Goal: Task Accomplishment & Management: Complete application form

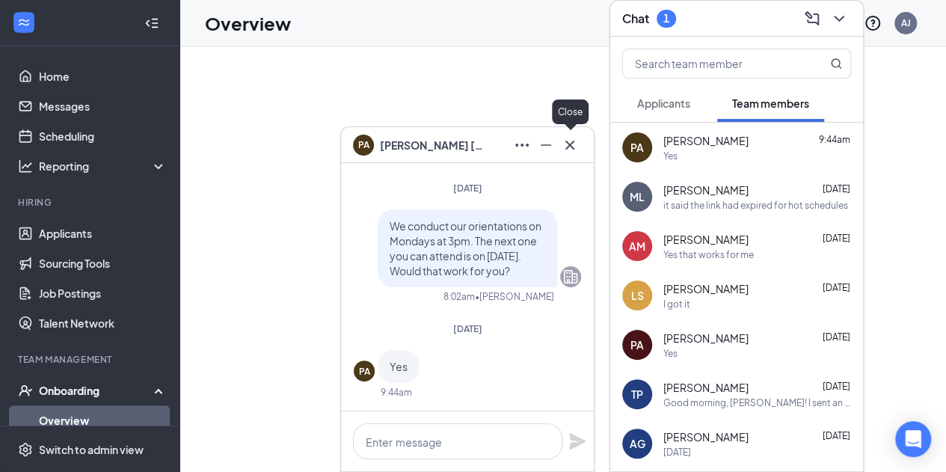
click at [570, 143] on button at bounding box center [570, 145] width 24 height 24
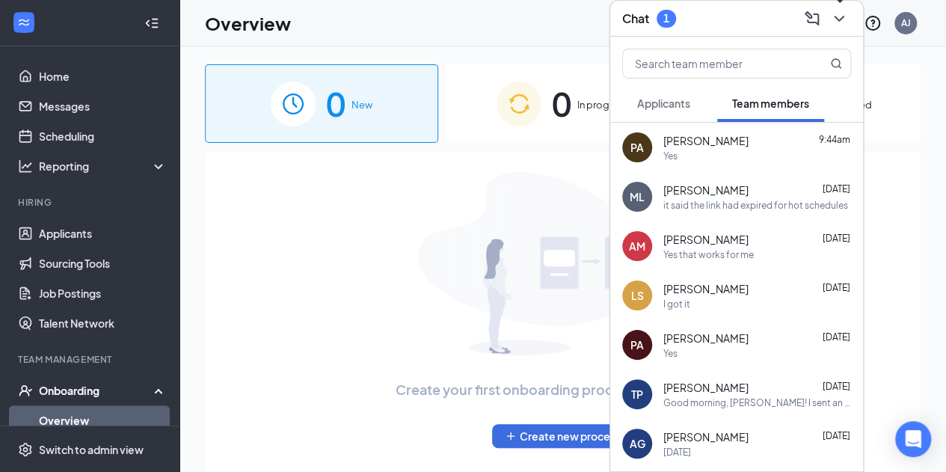
click at [834, 23] on icon "ChevronDown" at bounding box center [839, 19] width 18 height 18
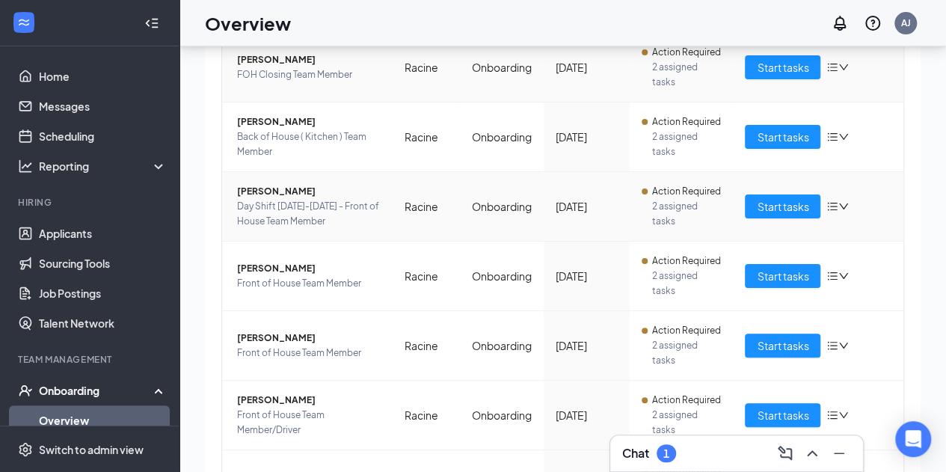
scroll to position [259, 0]
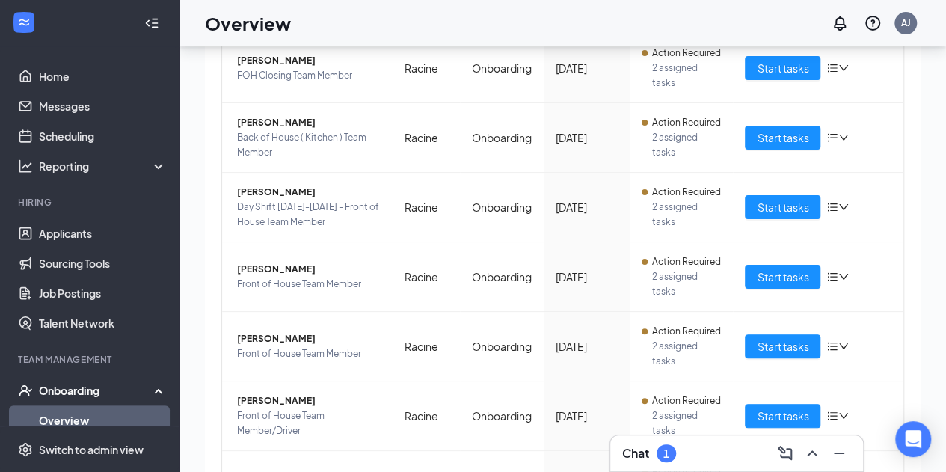
click at [639, 457] on h3 "Chat" at bounding box center [635, 453] width 27 height 16
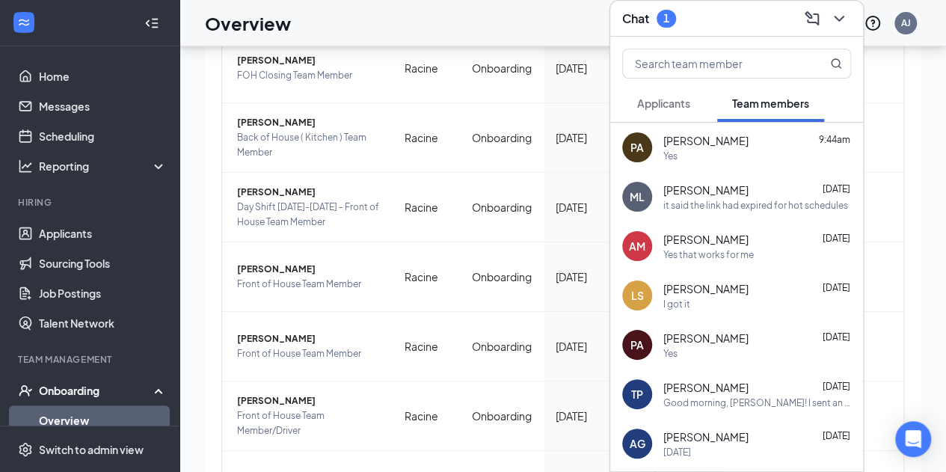
click at [689, 101] on span "Applicants" at bounding box center [663, 102] width 53 height 13
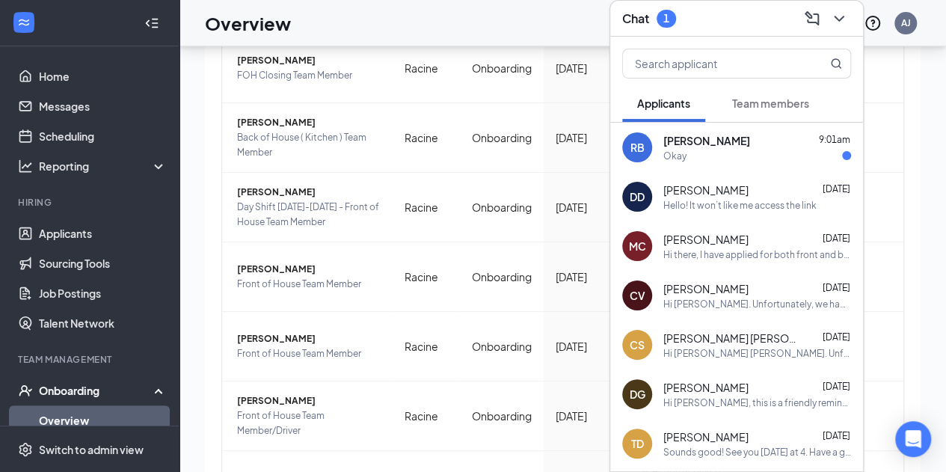
click at [752, 140] on div "[PERSON_NAME] 9:01am" at bounding box center [757, 140] width 188 height 15
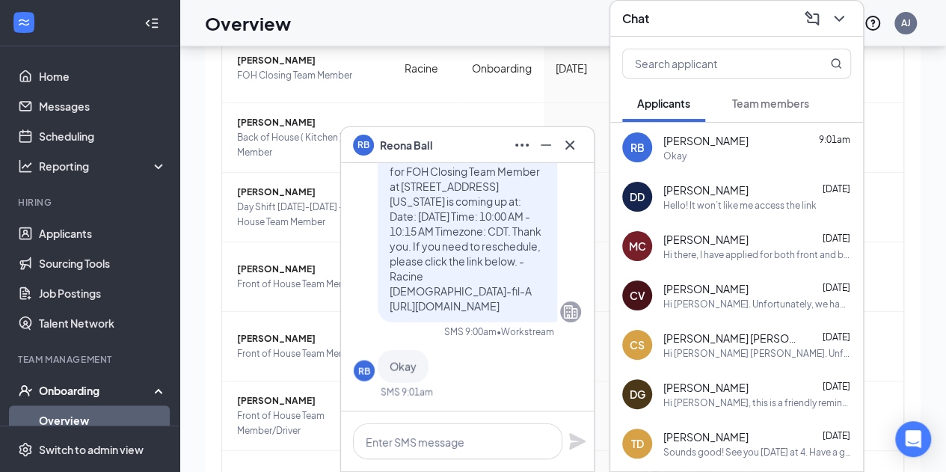
click at [748, 98] on span "Team members" at bounding box center [770, 102] width 77 height 13
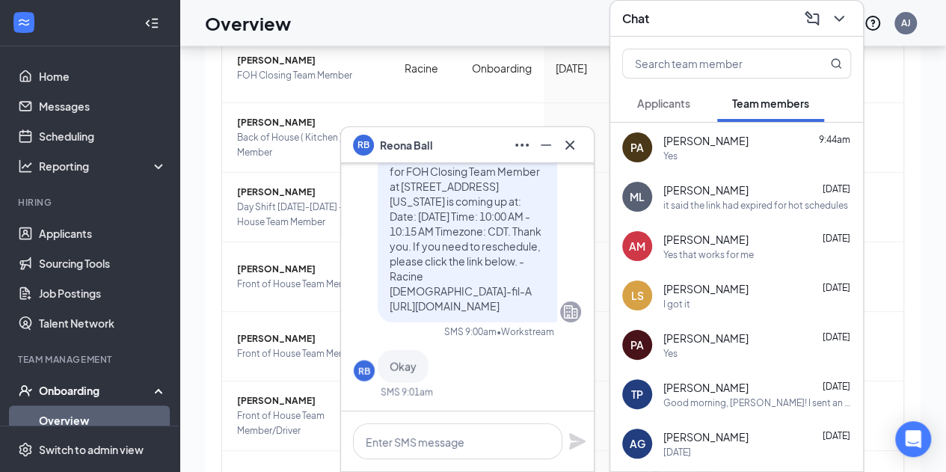
click at [577, 141] on icon "Cross" at bounding box center [570, 145] width 18 height 18
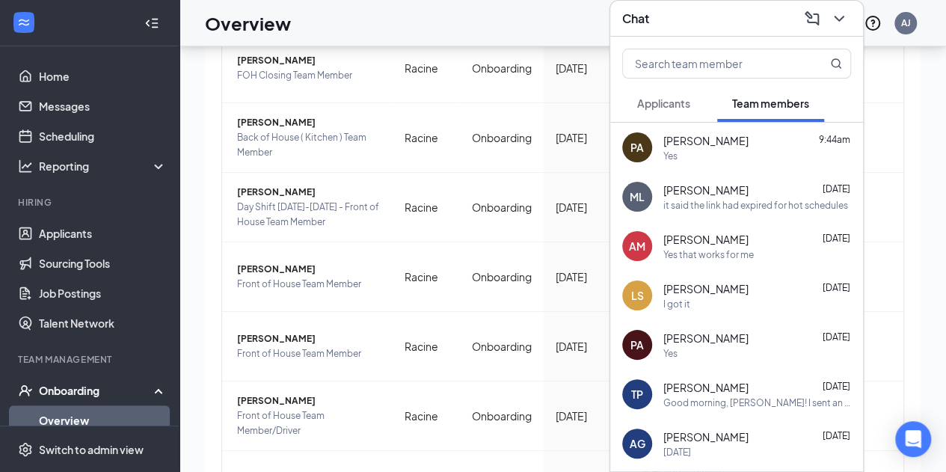
click at [841, 21] on icon "ChevronDown" at bounding box center [839, 19] width 18 height 18
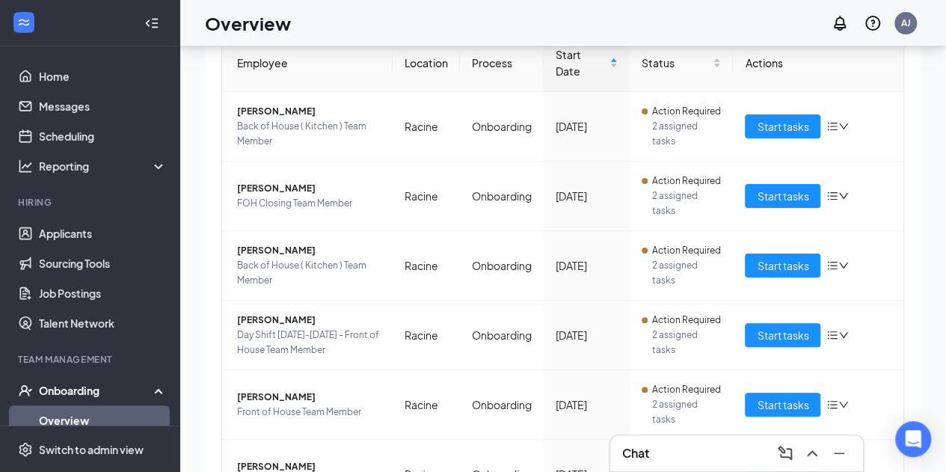
scroll to position [132, 0]
click at [422, 231] on td "Racine" at bounding box center [426, 197] width 67 height 70
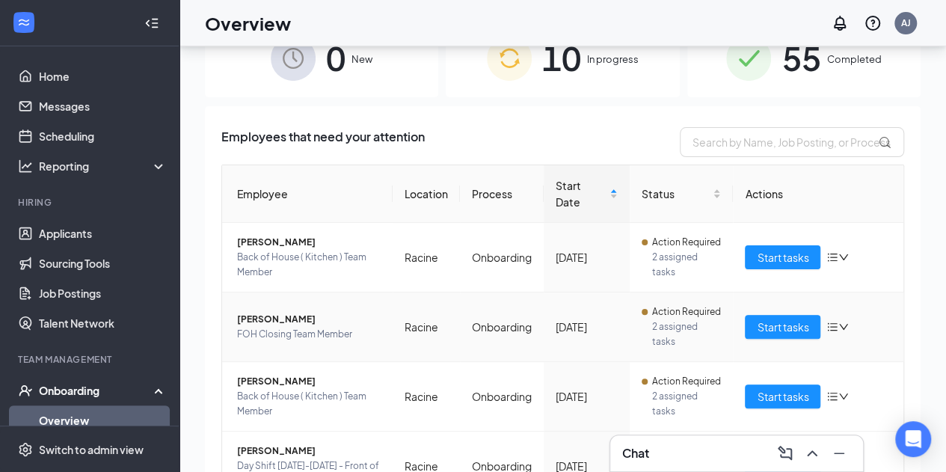
scroll to position [0, 0]
drag, startPoint x: 225, startPoint y: 250, endPoint x: 330, endPoint y: 246, distance: 105.5
click at [330, 246] on td "[PERSON_NAME] Back of House ( Kitchen ) Team Member" at bounding box center [307, 259] width 170 height 70
click at [330, 246] on span "[PERSON_NAME]" at bounding box center [309, 243] width 144 height 15
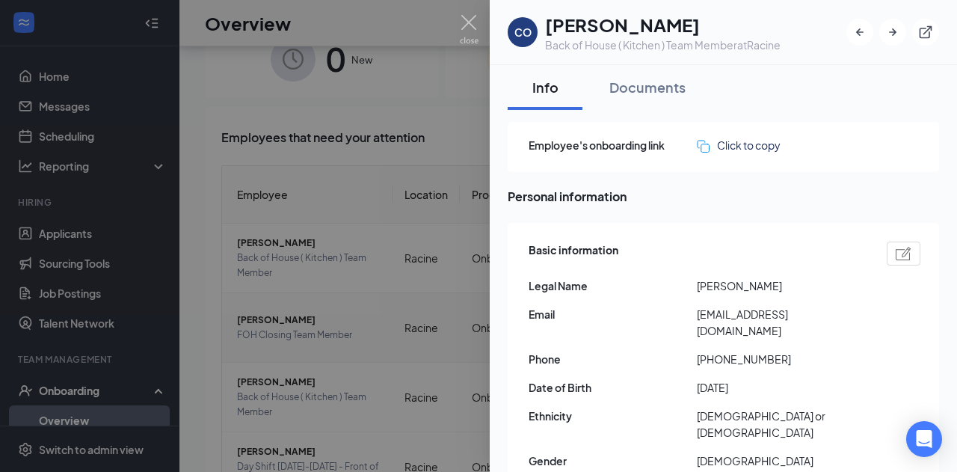
click at [262, 330] on div at bounding box center [478, 236] width 957 height 472
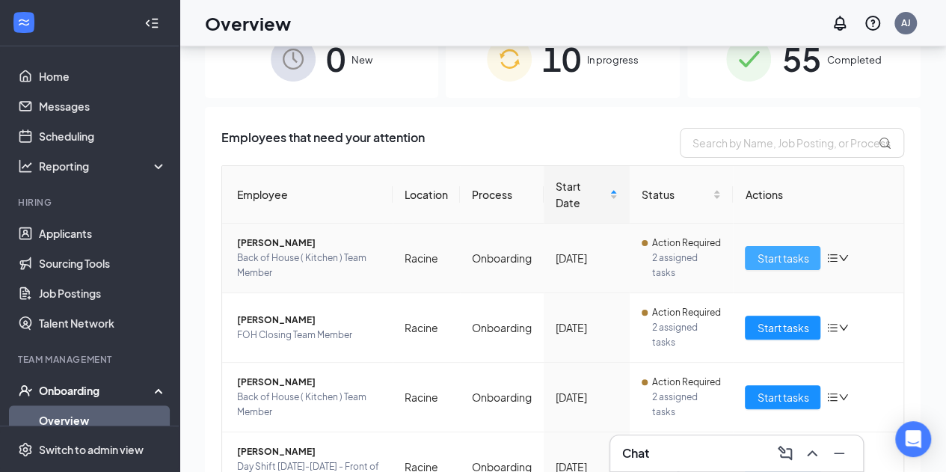
click at [790, 266] on span "Start tasks" at bounding box center [783, 258] width 52 height 16
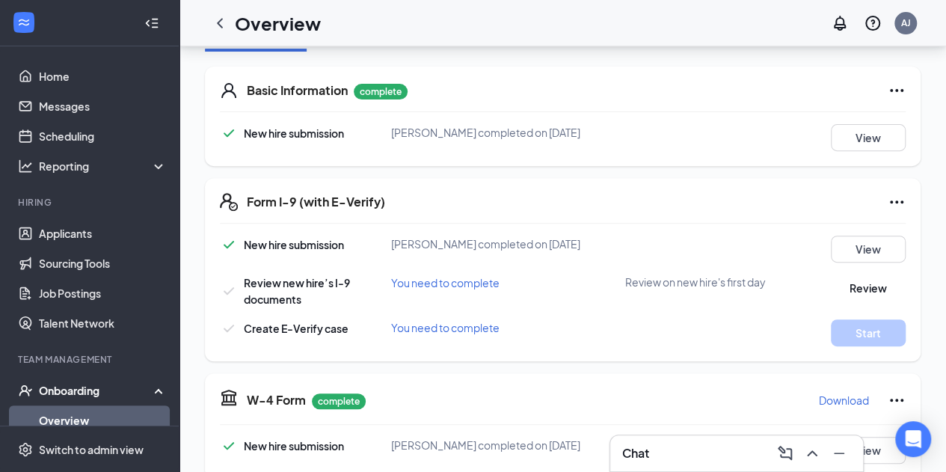
scroll to position [226, 0]
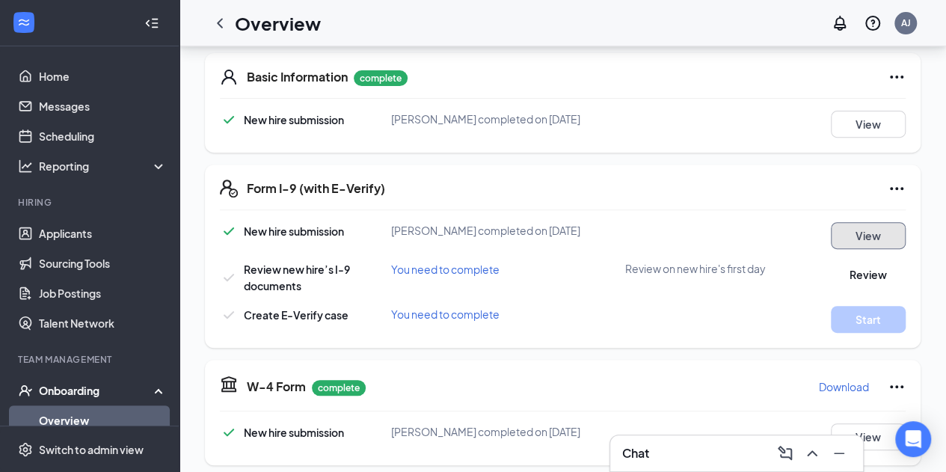
click at [871, 226] on button "View" at bounding box center [868, 235] width 75 height 27
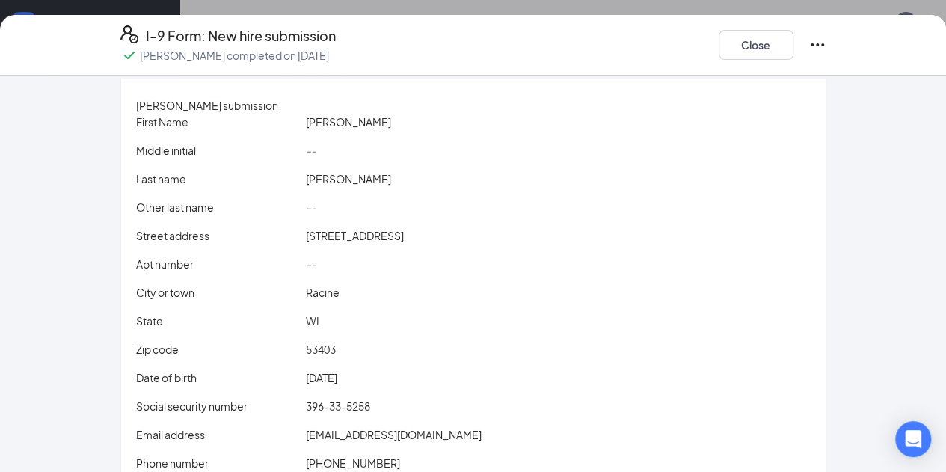
scroll to position [13, 0]
copy div "396-33-5258"
drag, startPoint x: 375, startPoint y: 419, endPoint x: 268, endPoint y: 416, distance: 107.7
click at [268, 413] on div "Social security number 396-33-5258" at bounding box center [473, 405] width 680 height 16
click at [470, 4] on div "I-9 Form: New hire submission [PERSON_NAME] completed on [DATE] Close [PERSON_N…" at bounding box center [473, 236] width 946 height 472
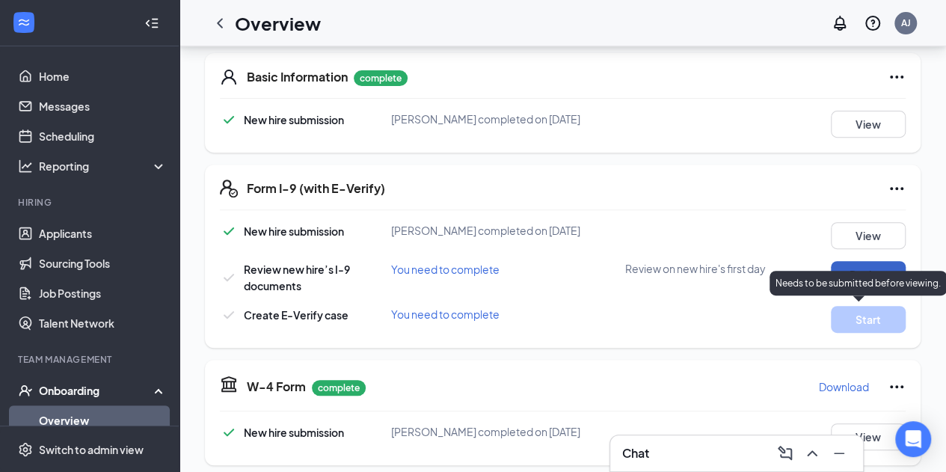
click at [869, 262] on button "Review" at bounding box center [868, 274] width 75 height 27
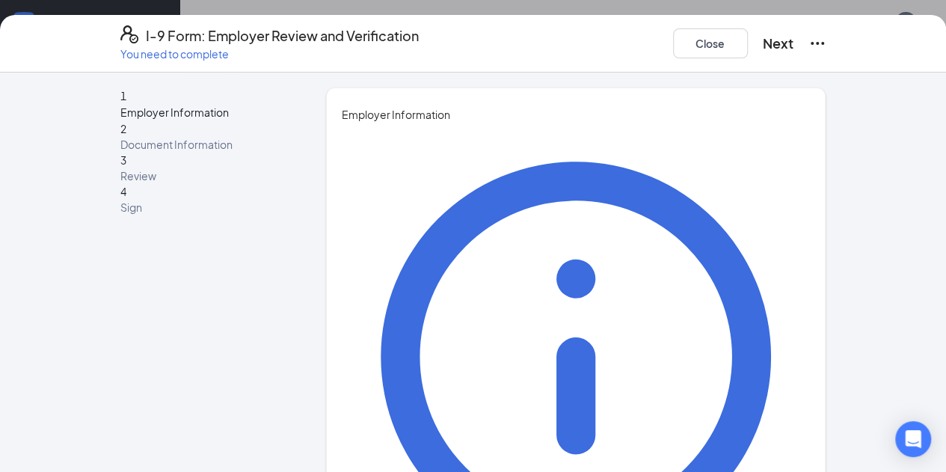
type input "[PERSON_NAME]"
type input "A [PERSON_NAME]"
type input "[PERSON_NAME][EMAIL_ADDRESS][DOMAIN_NAME]"
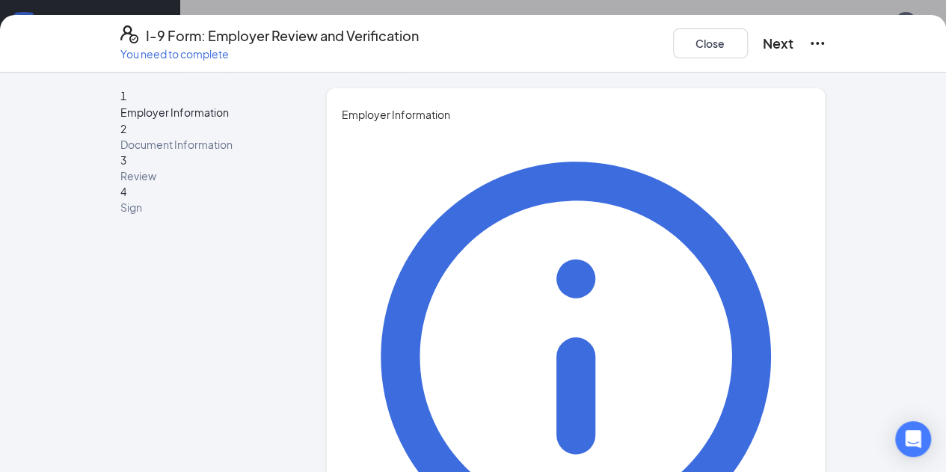
type input "2624099334"
drag, startPoint x: 318, startPoint y: 314, endPoint x: 260, endPoint y: 318, distance: 57.7
type input "[PERSON_NAME]"
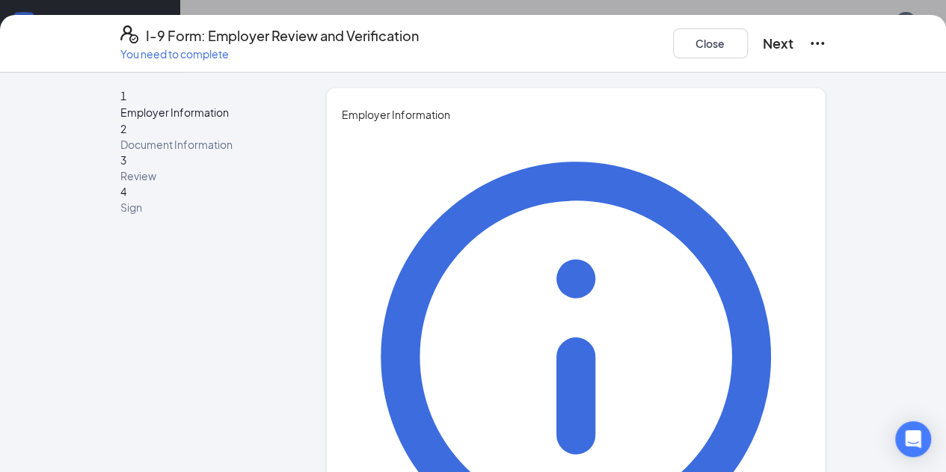
type input "Executive Director - People"
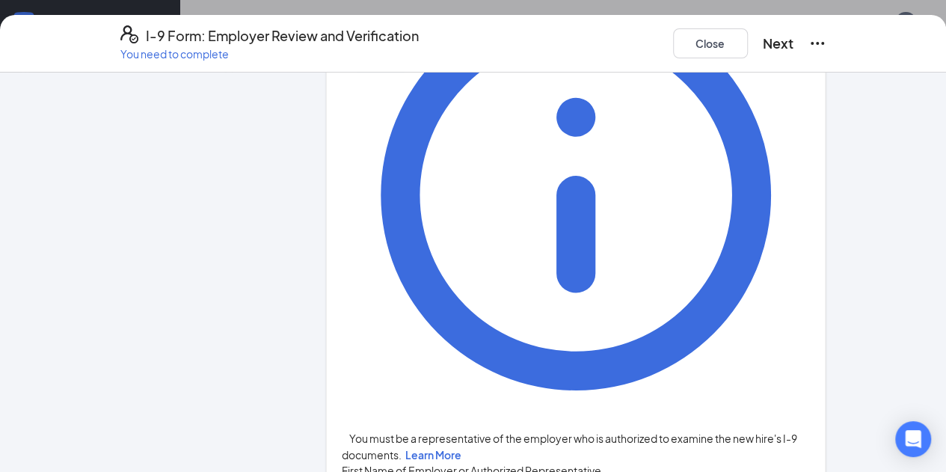
scroll to position [215, 0]
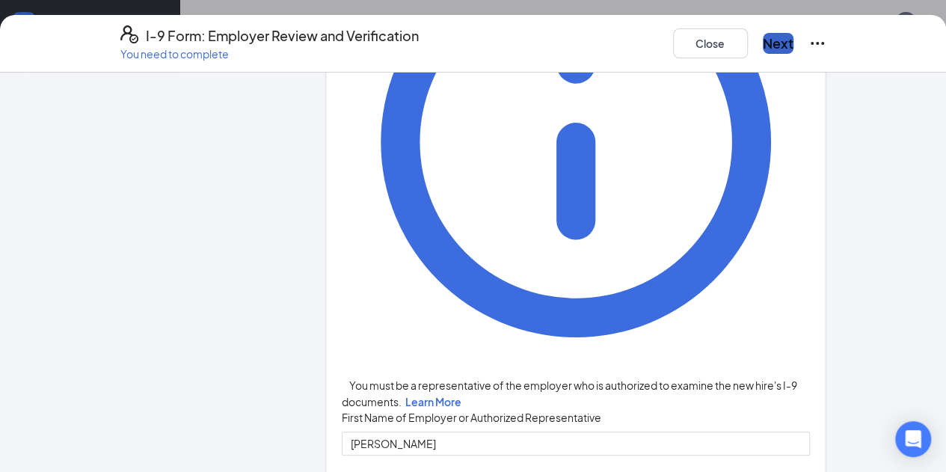
click at [793, 44] on button "Next" at bounding box center [778, 43] width 31 height 21
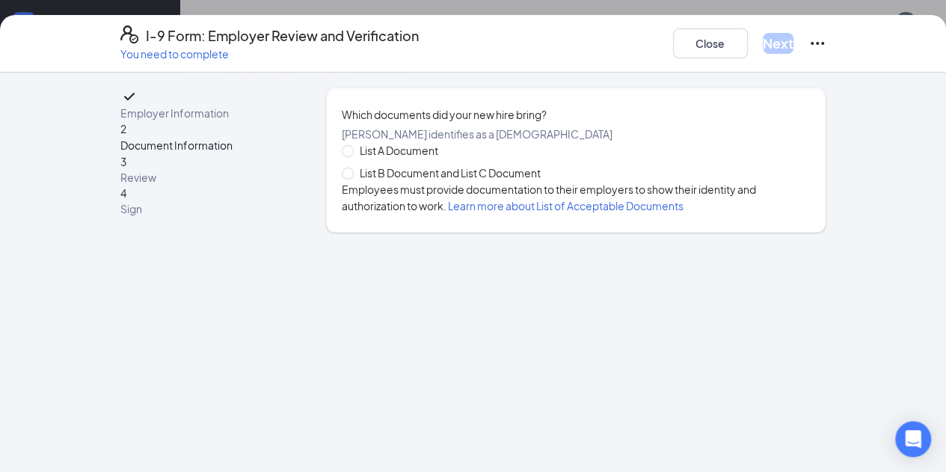
click at [369, 181] on span "List B Document and List C Document" at bounding box center [450, 172] width 193 height 16
click at [352, 178] on input "List B Document and List C Document" at bounding box center [347, 172] width 10 height 10
radio input "true"
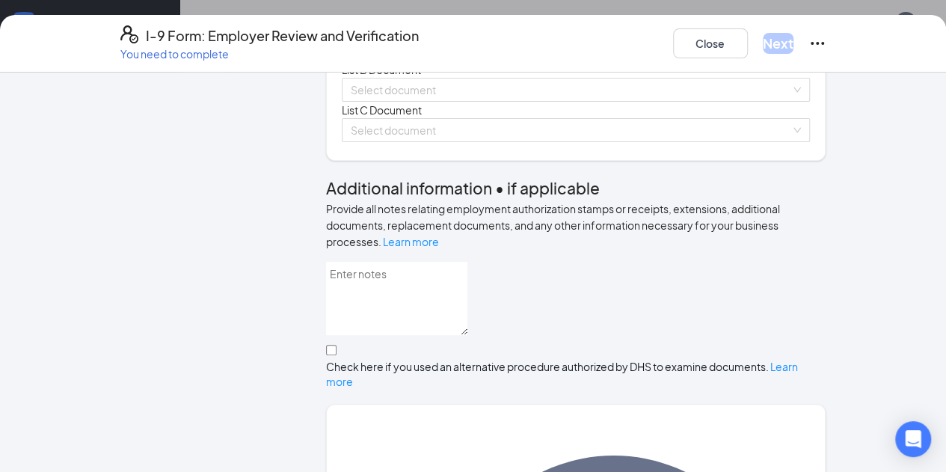
scroll to position [153, 0]
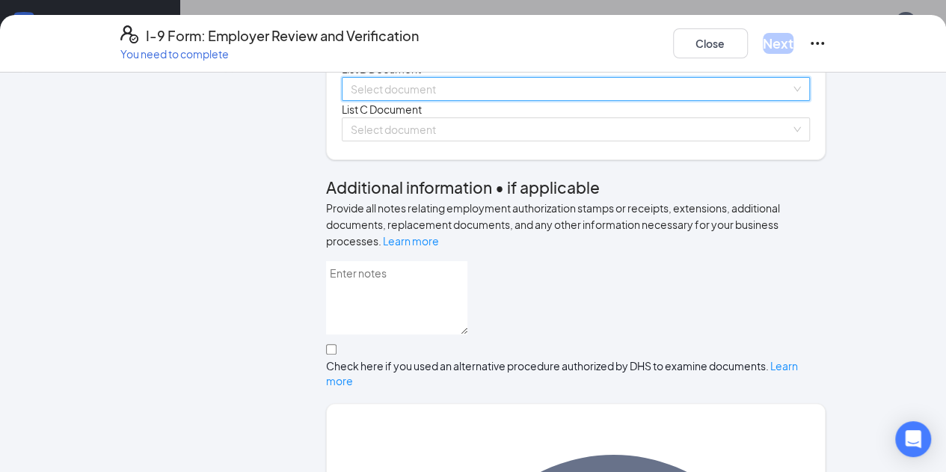
click at [378, 101] on div "Select document List B Documents Driver’s License issued by U.S State or outlyi…" at bounding box center [576, 89] width 469 height 24
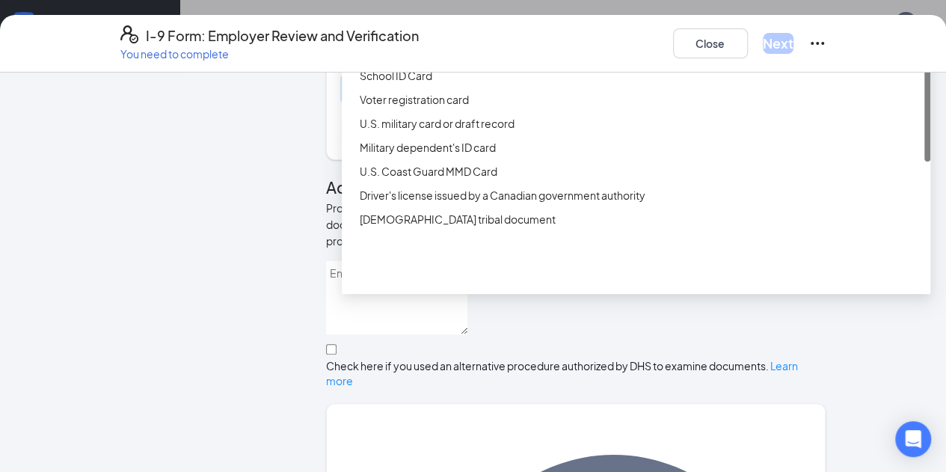
click at [412, 36] on div "Driver’s License issued by U.S State or outlying US possession" at bounding box center [641, 27] width 562 height 16
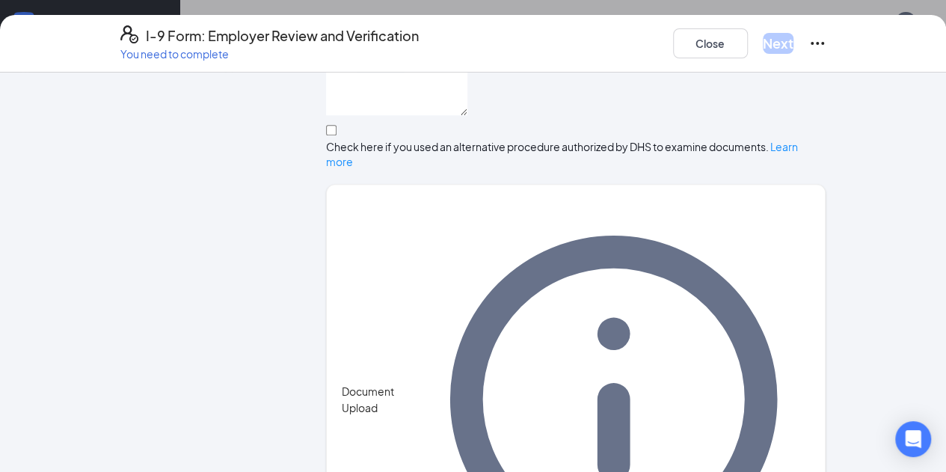
scroll to position [347, 0]
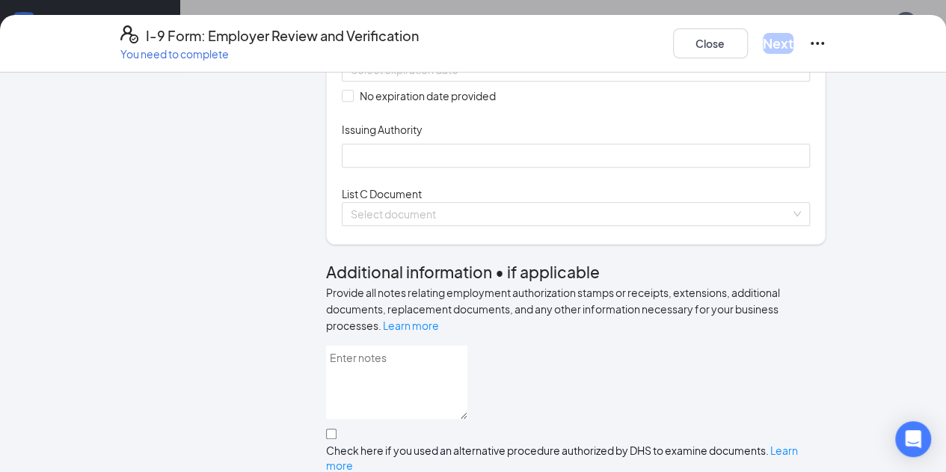
click at [396, 226] on div "List C Document Select document" at bounding box center [576, 205] width 469 height 40
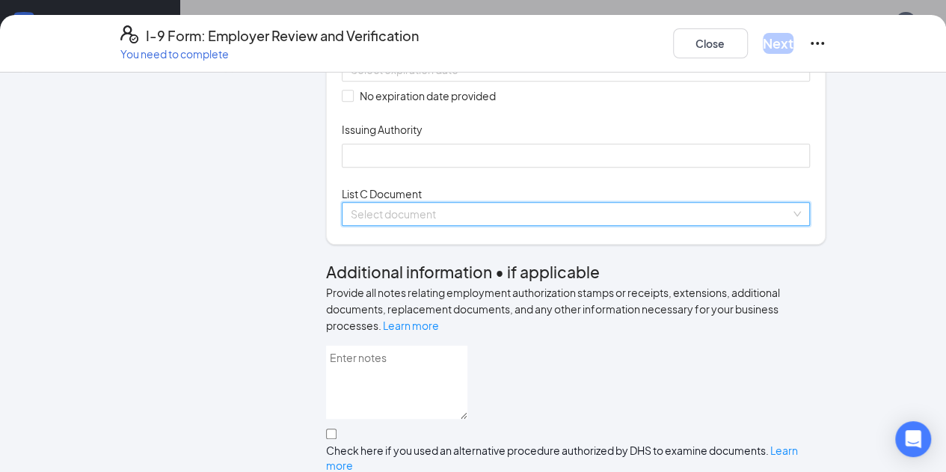
click at [399, 225] on input "search" at bounding box center [571, 214] width 440 height 22
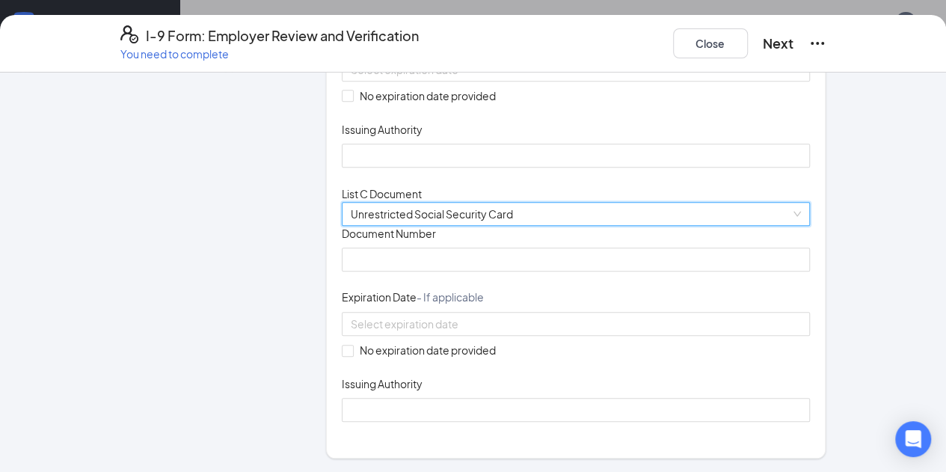
scroll to position [425, 0]
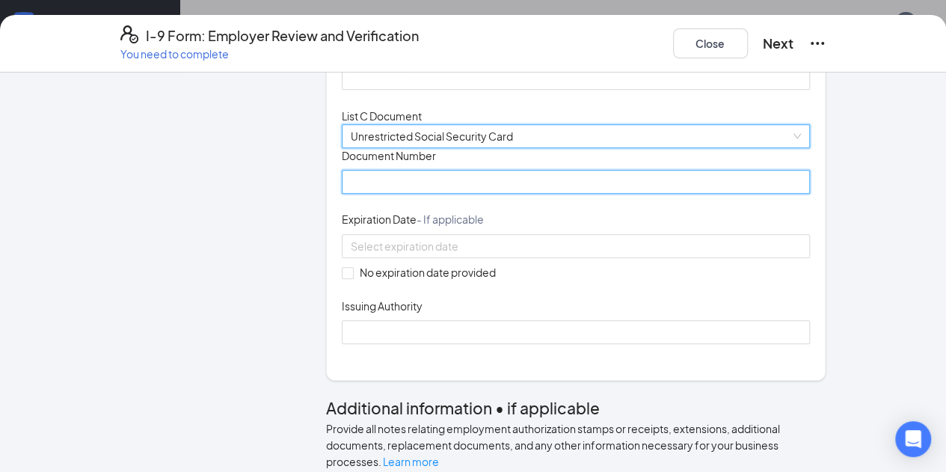
click at [382, 194] on input "Document Number" at bounding box center [576, 182] width 469 height 24
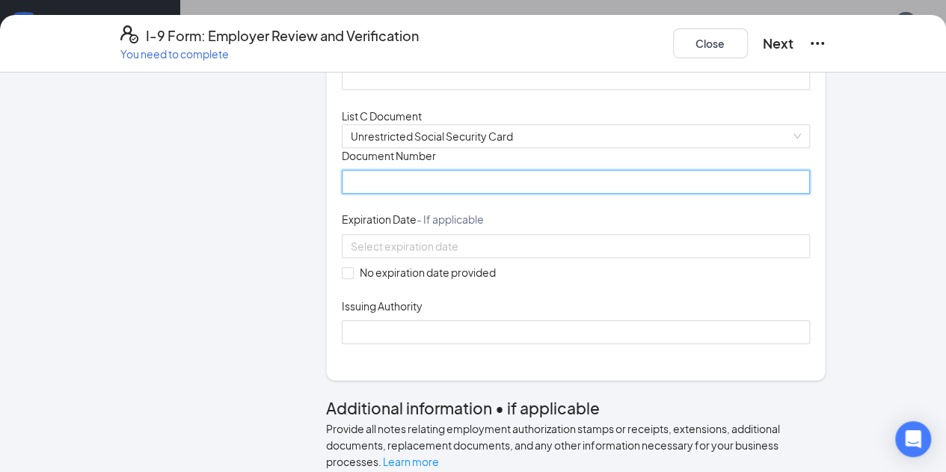
paste input "396-33-5258"
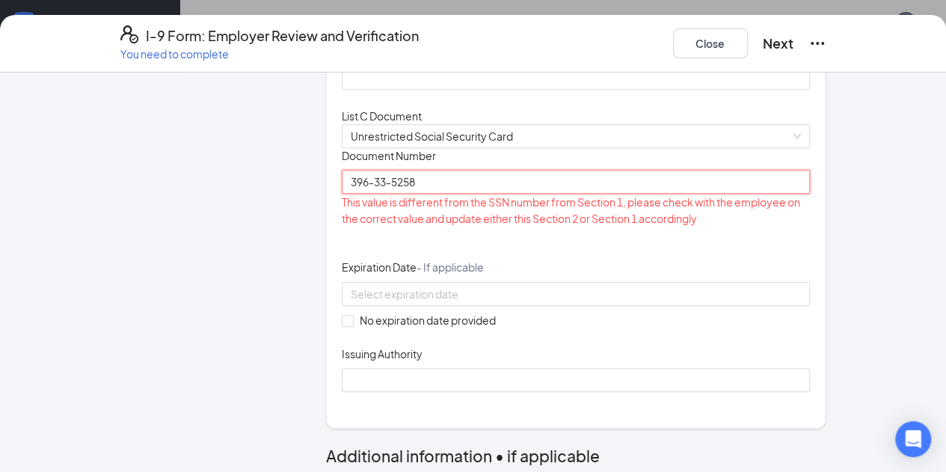
scroll to position [434, 0]
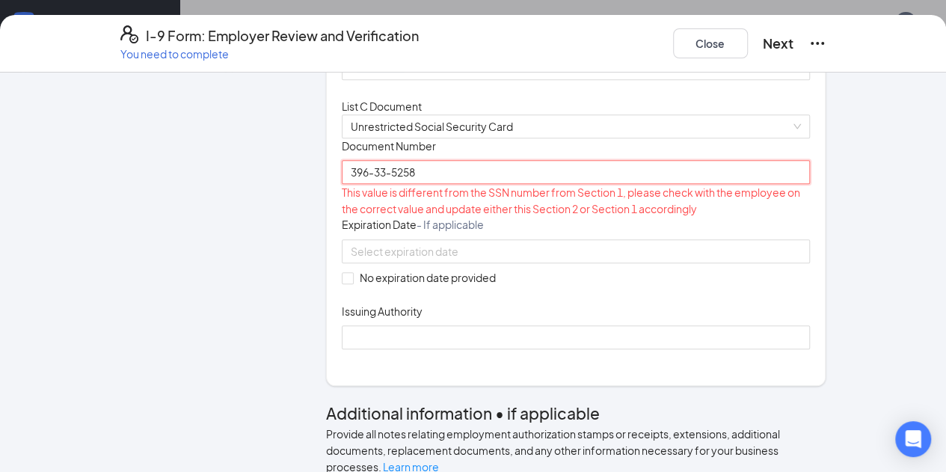
click at [342, 184] on input "396-33-5258" at bounding box center [576, 172] width 469 height 24
click at [350, 184] on input "39633-5258" at bounding box center [576, 172] width 469 height 24
click at [342, 184] on input "396335258" at bounding box center [576, 172] width 469 height 24
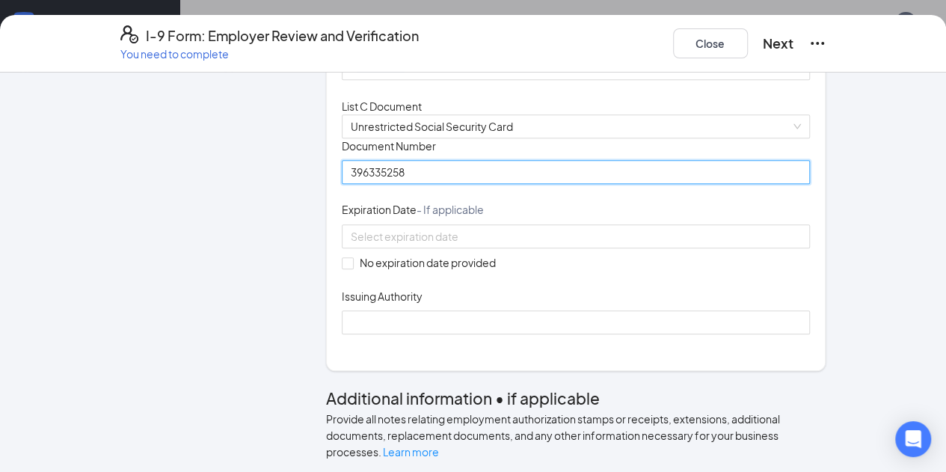
type input "396335258"
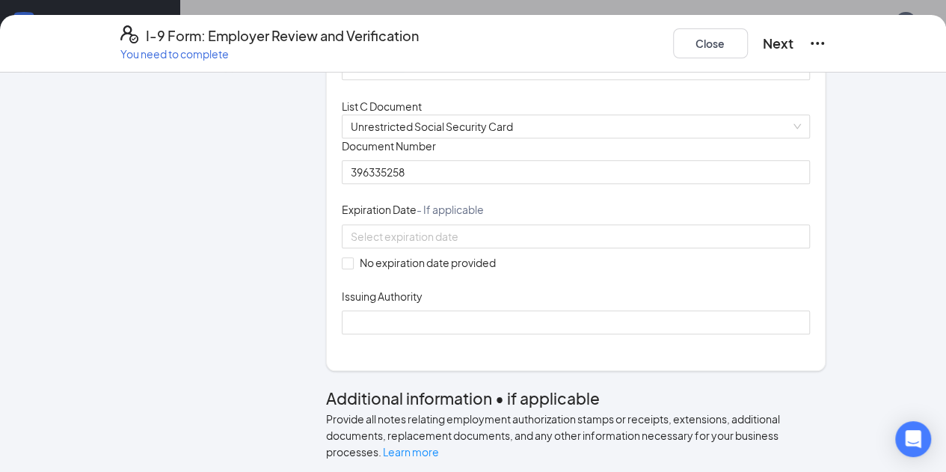
click at [758, 334] on div "Document Title Unrestricted Social Security Card Document Number 396335258 Expi…" at bounding box center [576, 236] width 469 height 196
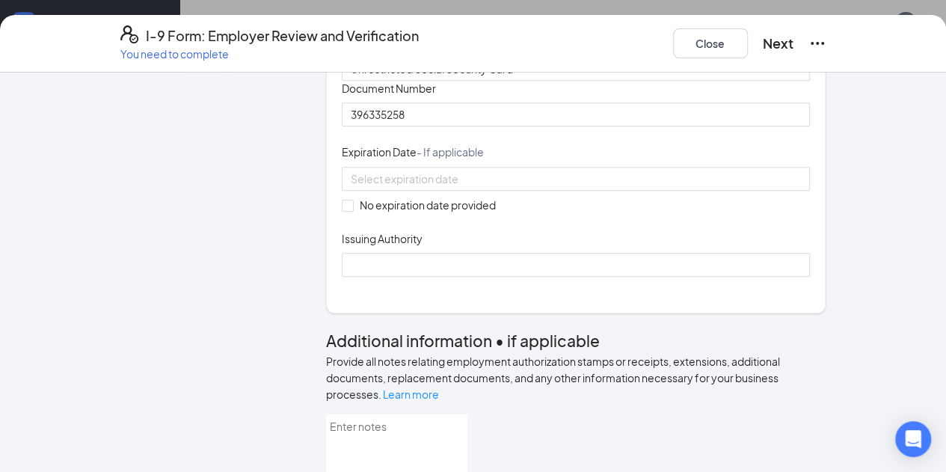
scroll to position [518, 0]
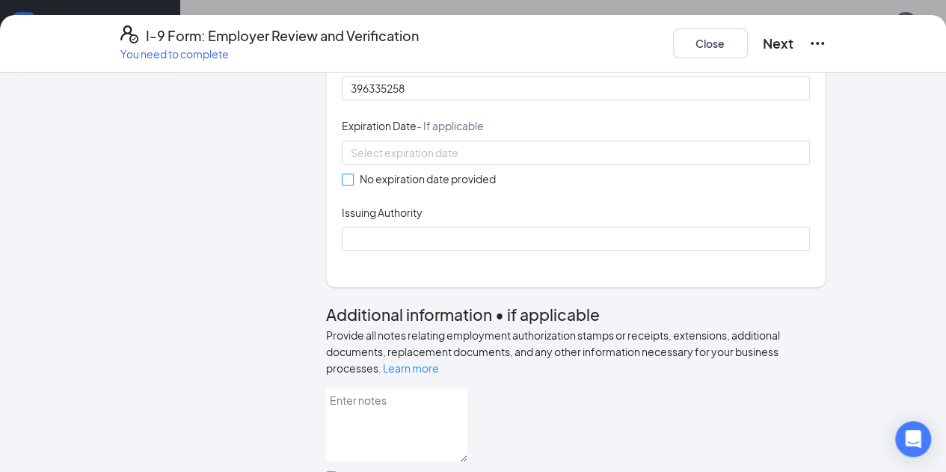
click at [354, 187] on span "No expiration date provided" at bounding box center [428, 178] width 148 height 16
click at [352, 184] on input "No expiration date provided" at bounding box center [347, 178] width 10 height 10
checkbox input "true"
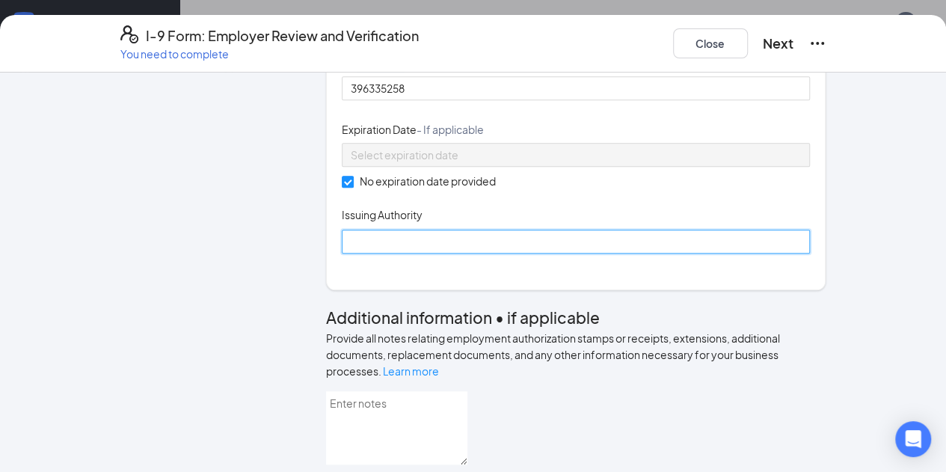
click at [366, 253] on input "Issuing Authority" at bounding box center [576, 242] width 469 height 24
type input "SSA"
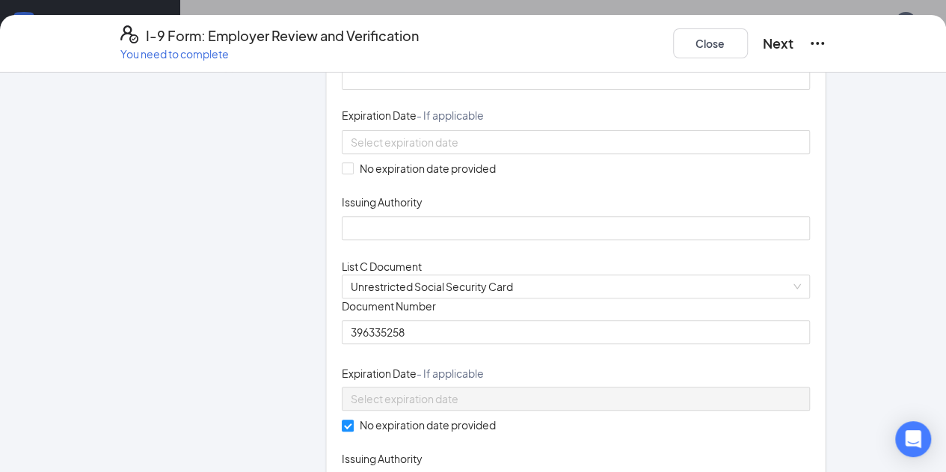
scroll to position [203, 0]
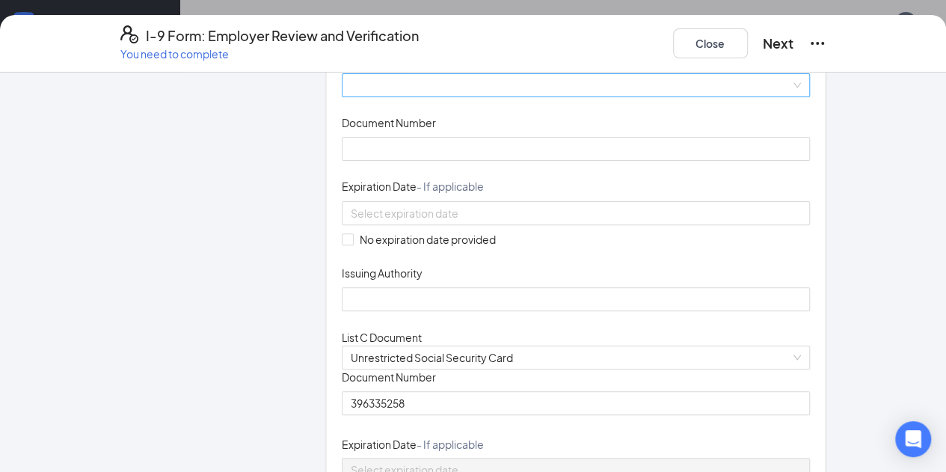
click at [373, 96] on span at bounding box center [576, 85] width 451 height 22
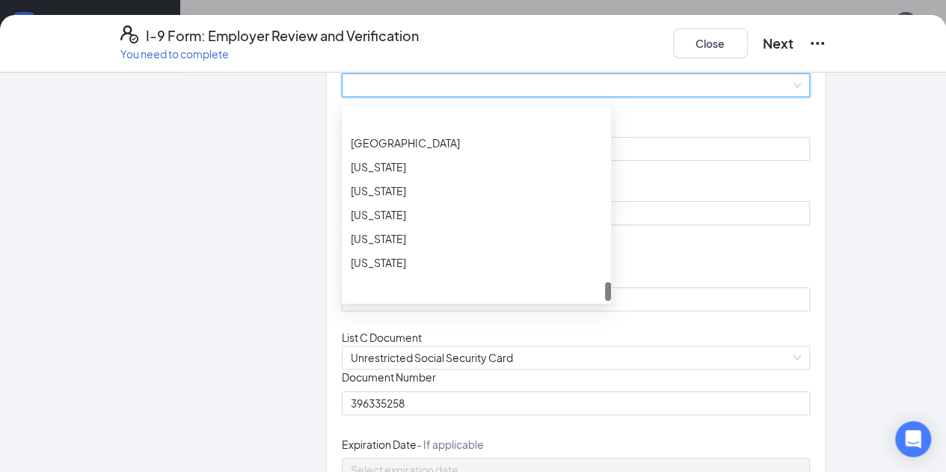
scroll to position [1735, 0]
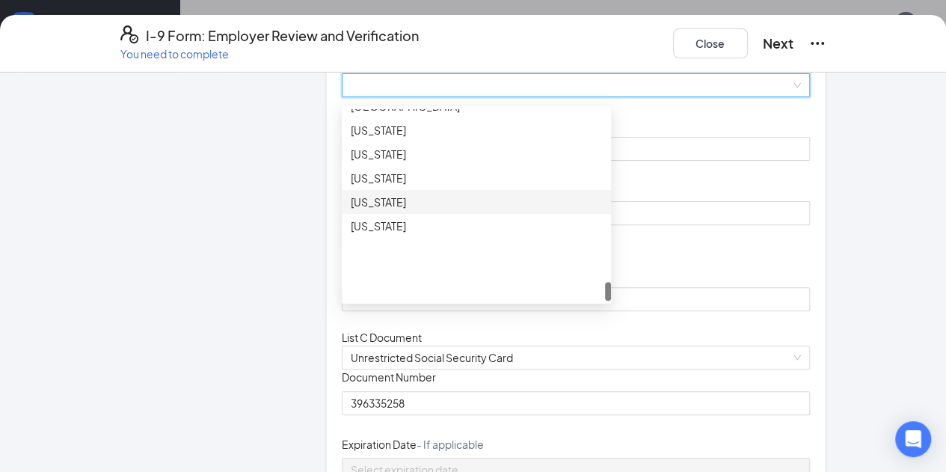
click at [351, 210] on div "[US_STATE]" at bounding box center [476, 202] width 251 height 16
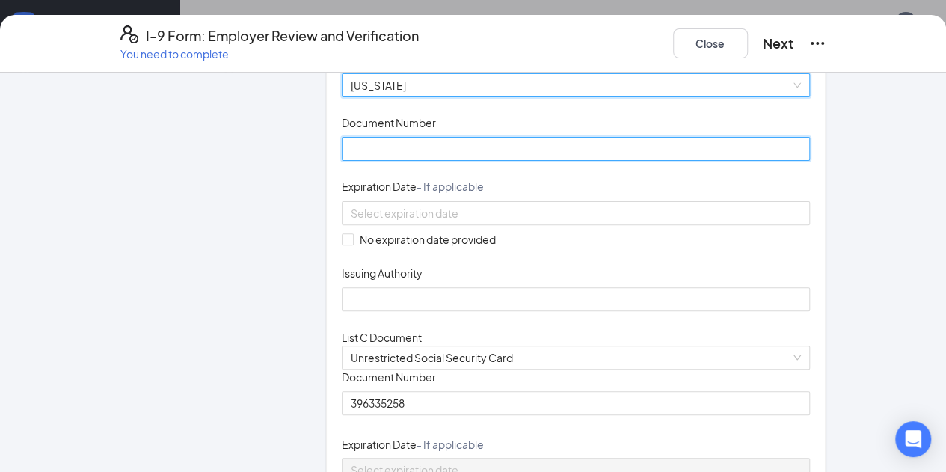
click at [344, 161] on input "Document Number" at bounding box center [576, 149] width 469 height 24
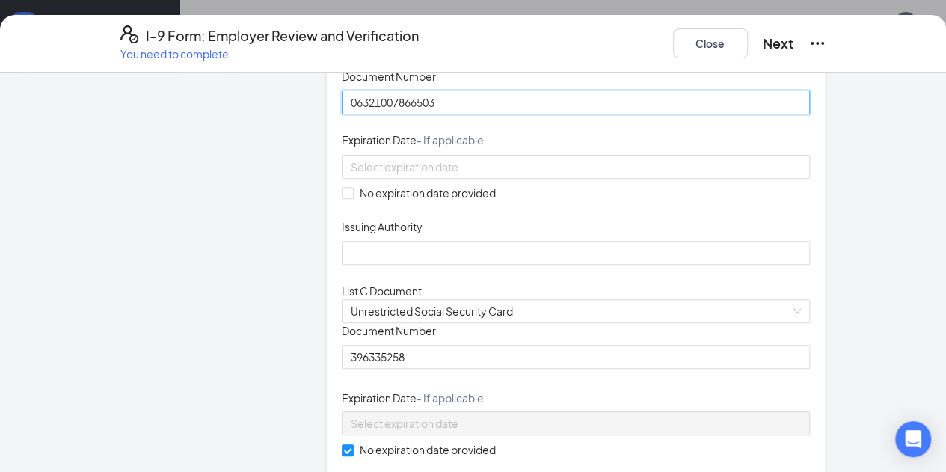
scroll to position [251, 0]
type input "06321007866503"
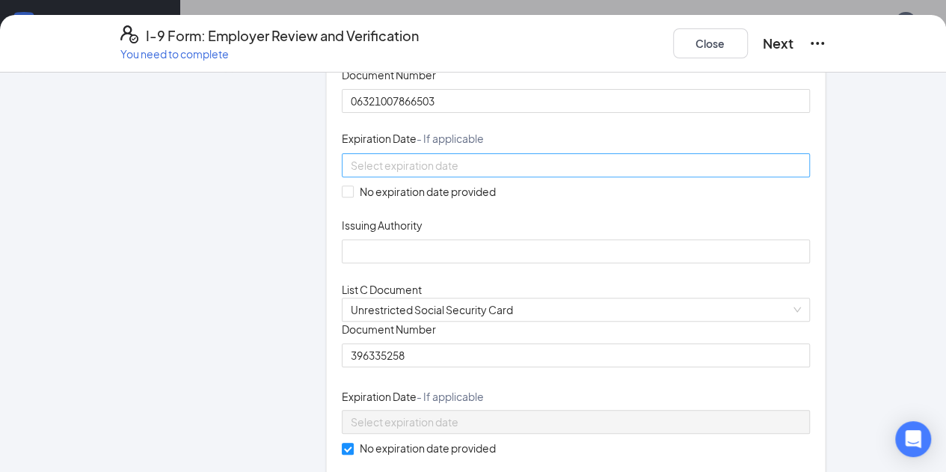
click at [547, 173] on div at bounding box center [576, 165] width 451 height 16
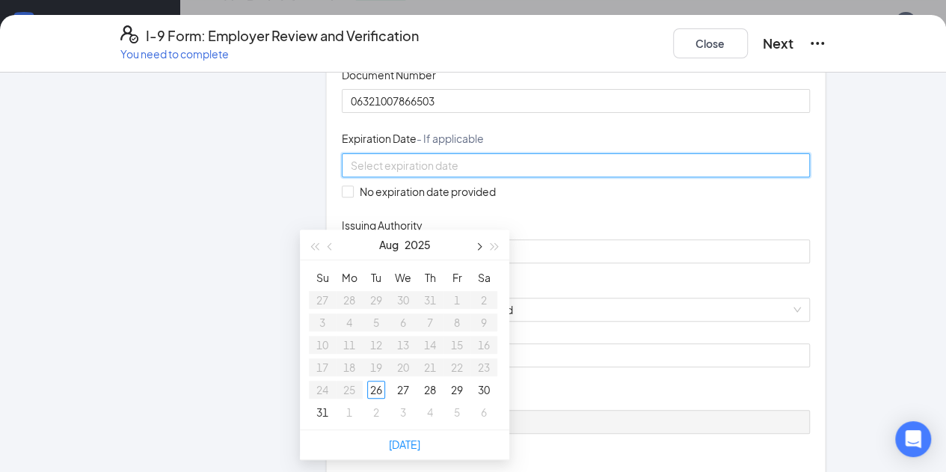
scroll to position [298, 0]
click at [479, 249] on span "button" at bounding box center [477, 247] width 7 height 7
click at [491, 247] on span "button" at bounding box center [494, 247] width 7 height 7
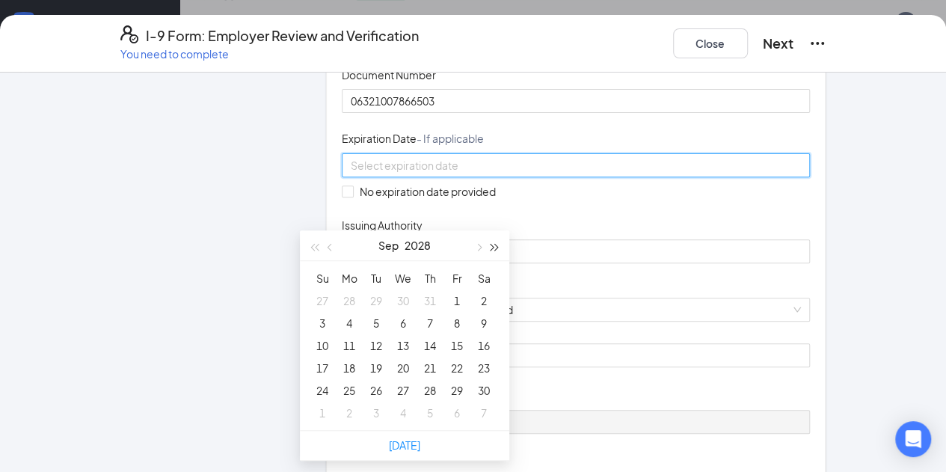
click at [491, 247] on span "button" at bounding box center [494, 247] width 7 height 7
click at [325, 247] on button "button" at bounding box center [330, 245] width 16 height 30
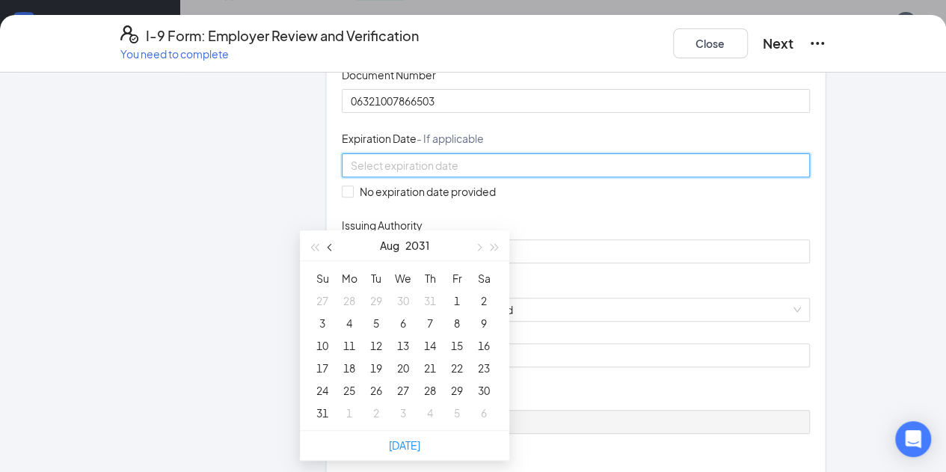
click at [325, 247] on button "button" at bounding box center [330, 245] width 16 height 30
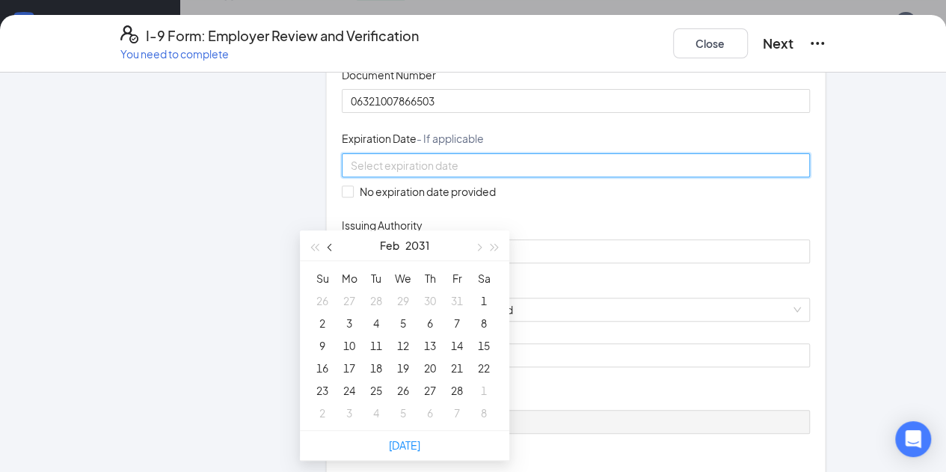
click at [325, 247] on button "button" at bounding box center [330, 245] width 16 height 30
click at [476, 249] on button "button" at bounding box center [478, 245] width 16 height 30
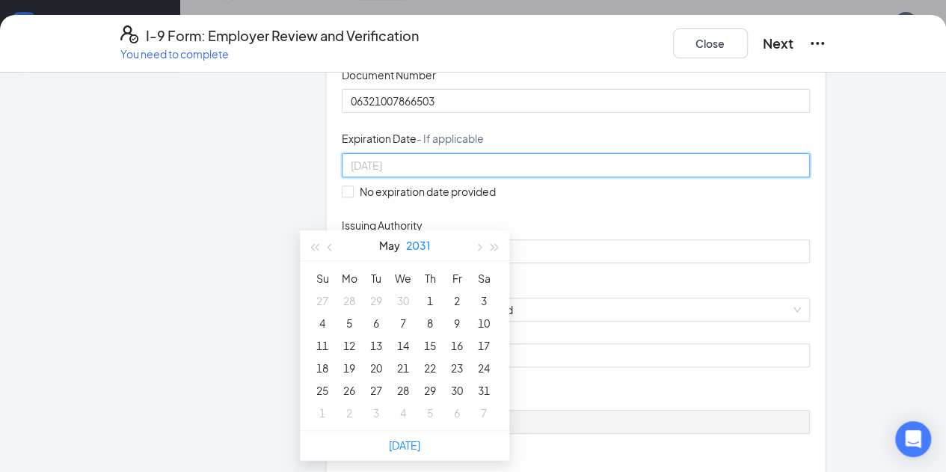
type input "[DATE]"
click at [347, 322] on div "5" at bounding box center [349, 323] width 18 height 18
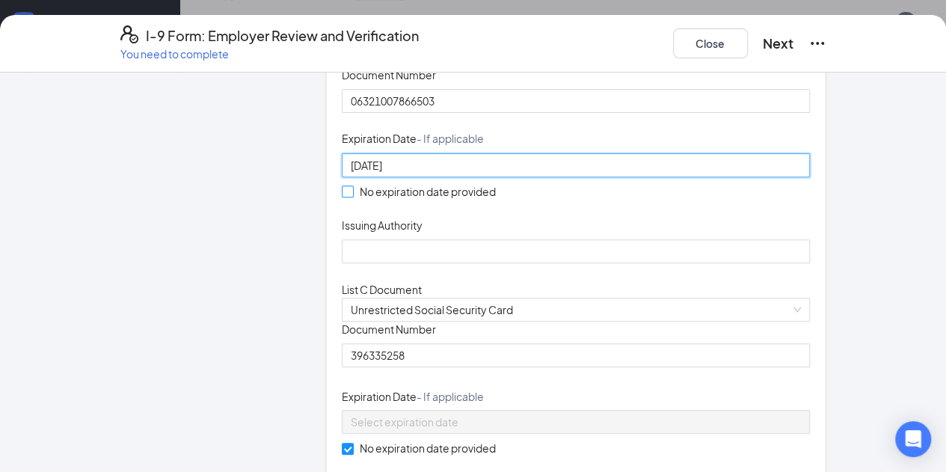
scroll to position [274, 0]
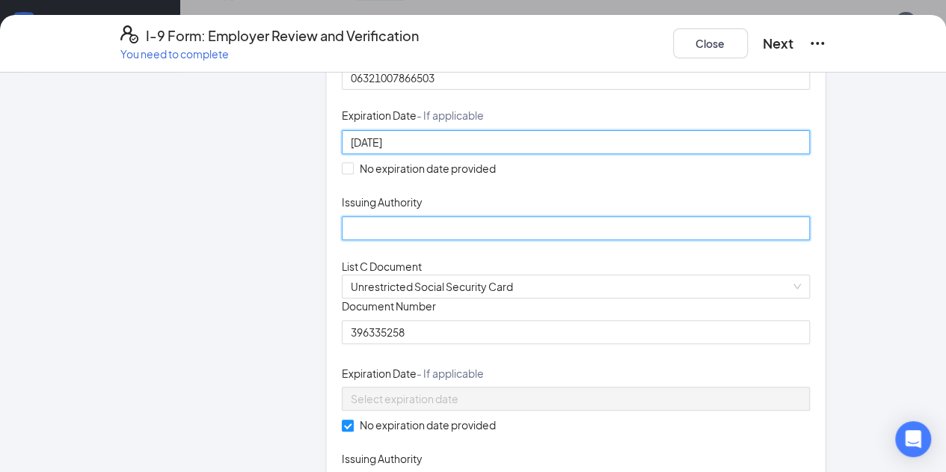
click at [345, 240] on input "Issuing Authority" at bounding box center [576, 228] width 469 height 24
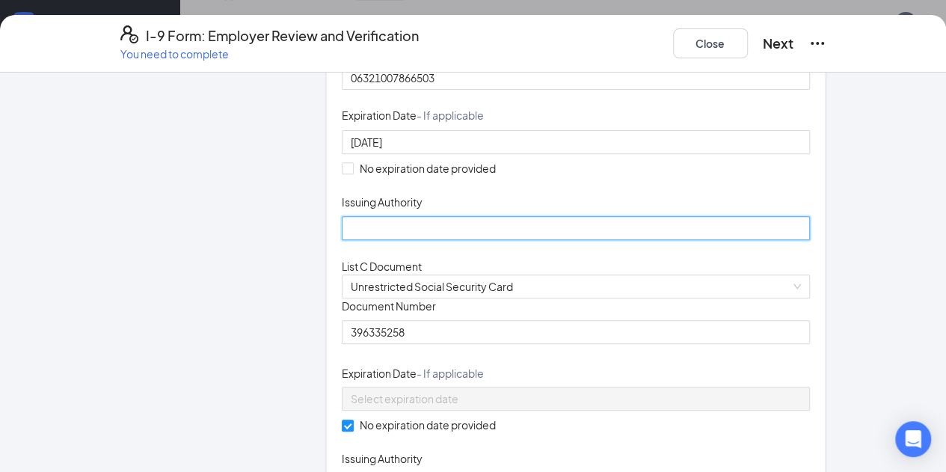
type input "WI"
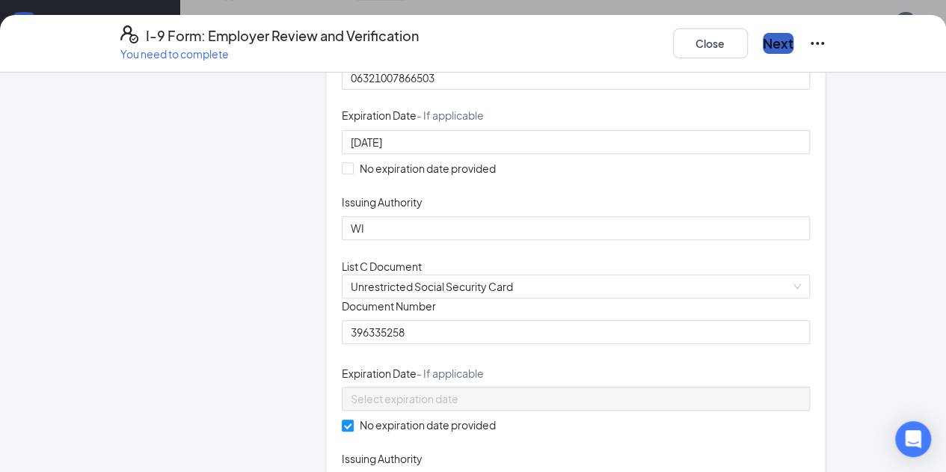
click at [793, 54] on button "Next" at bounding box center [778, 43] width 31 height 21
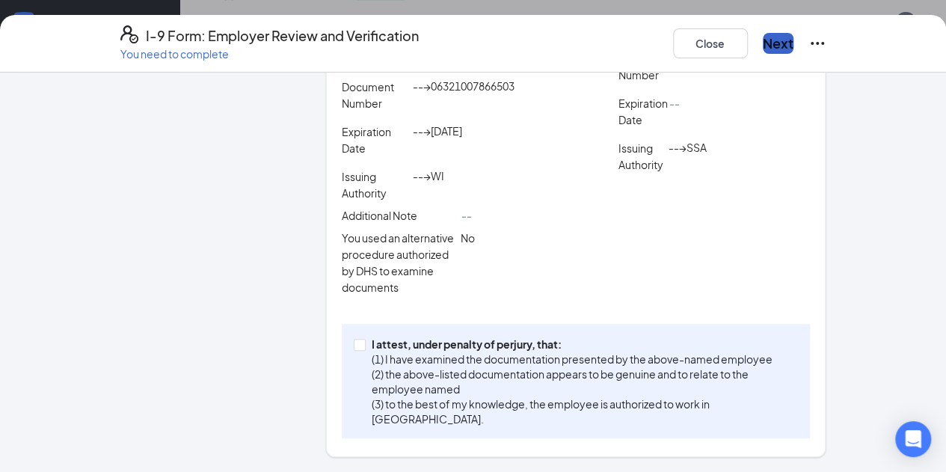
scroll to position [454, 0]
click at [425, 396] on p "(2) the above-listed documentation appears to be genuine and to relate to the e…" at bounding box center [582, 381] width 421 height 30
click at [364, 349] on input "I attest, under penalty of [PERSON_NAME], that: (1) I have examined the documen…" at bounding box center [359, 344] width 10 height 10
checkbox input "true"
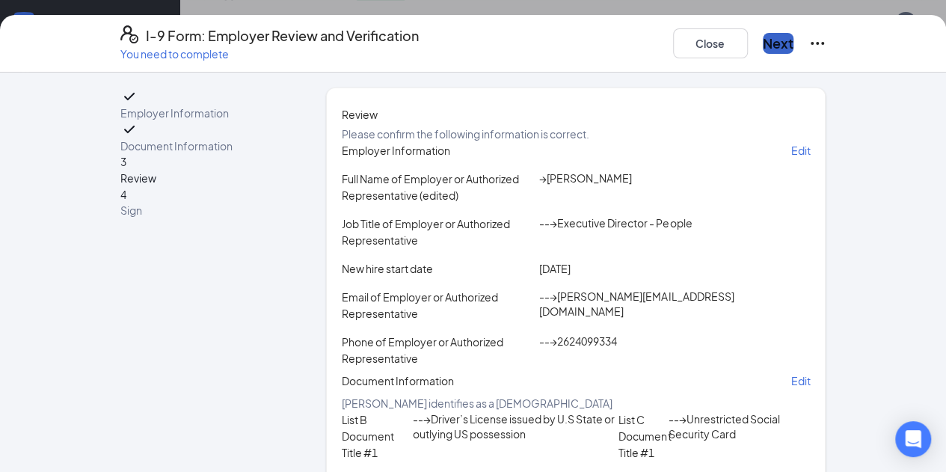
click at [793, 48] on button "Next" at bounding box center [778, 43] width 31 height 21
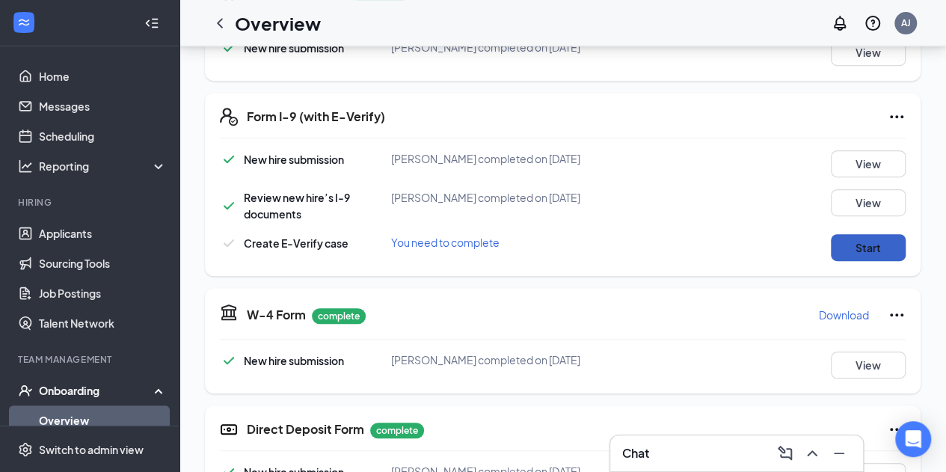
click at [873, 248] on button "Start" at bounding box center [868, 247] width 75 height 27
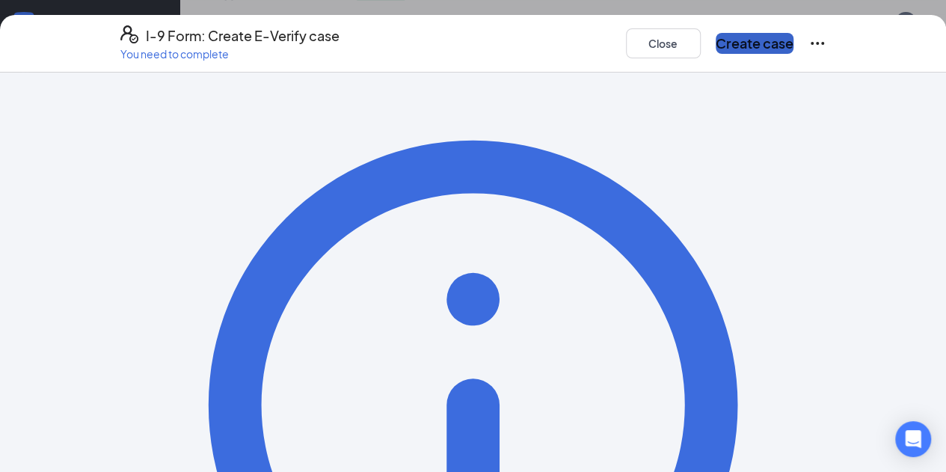
click at [793, 43] on button "Create case" at bounding box center [755, 43] width 78 height 21
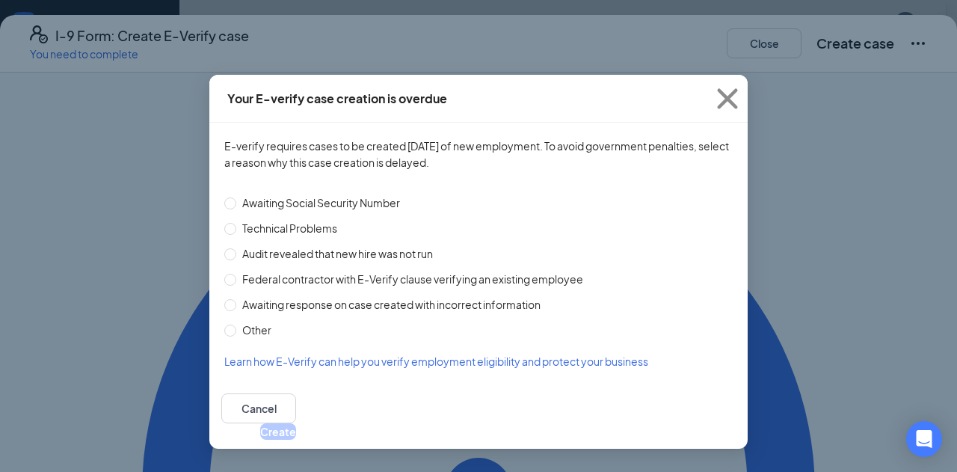
click at [375, 196] on span "Awaiting Social Security Number" at bounding box center [321, 202] width 170 height 16
click at [236, 197] on input "Awaiting Social Security Number" at bounding box center [230, 203] width 12 height 12
radio input "true"
click at [247, 325] on span "Other" at bounding box center [256, 330] width 41 height 16
click at [236, 325] on input "Other" at bounding box center [230, 331] width 12 height 12
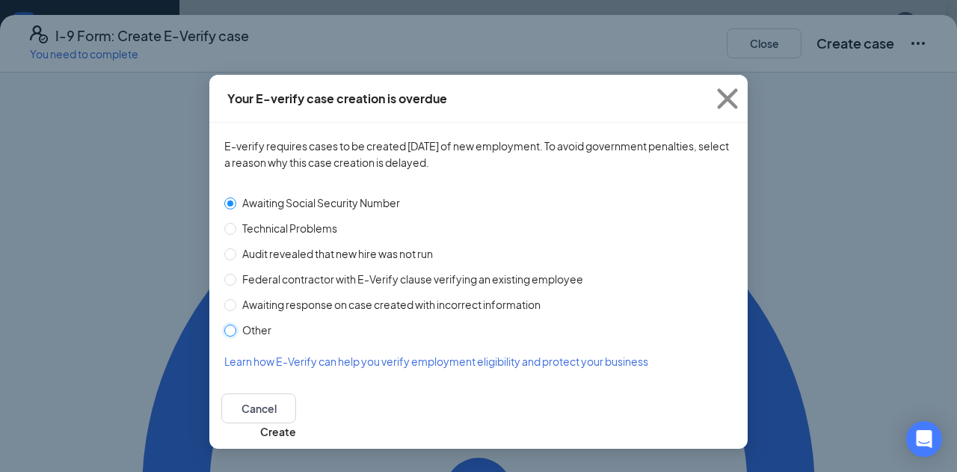
radio input "true"
radio input "false"
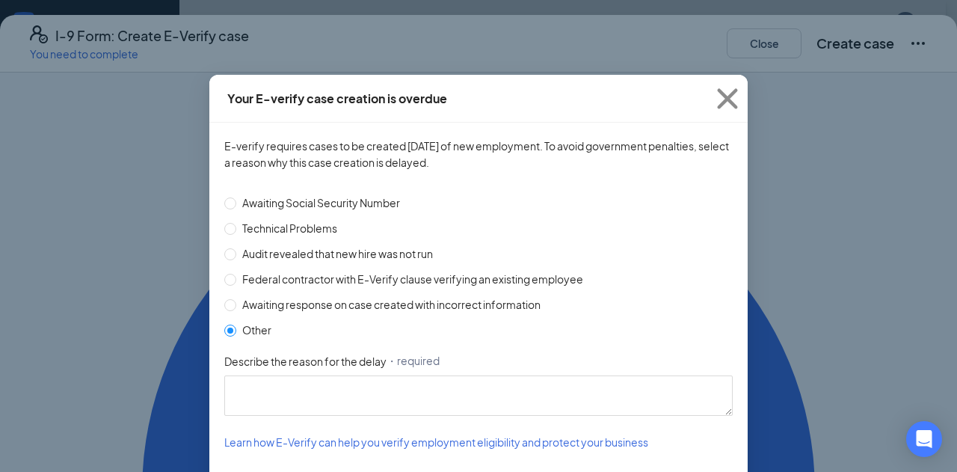
click at [360, 220] on label "Technical Problems" at bounding box center [475, 228] width 502 height 16
click at [236, 223] on input "Technical Problems" at bounding box center [230, 229] width 12 height 12
radio input "true"
radio input "false"
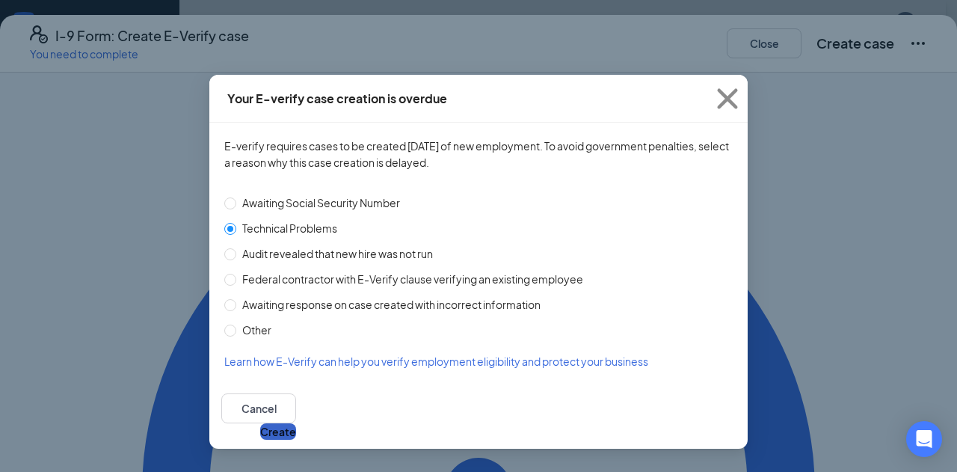
click at [296, 423] on button "Create" at bounding box center [278, 431] width 36 height 16
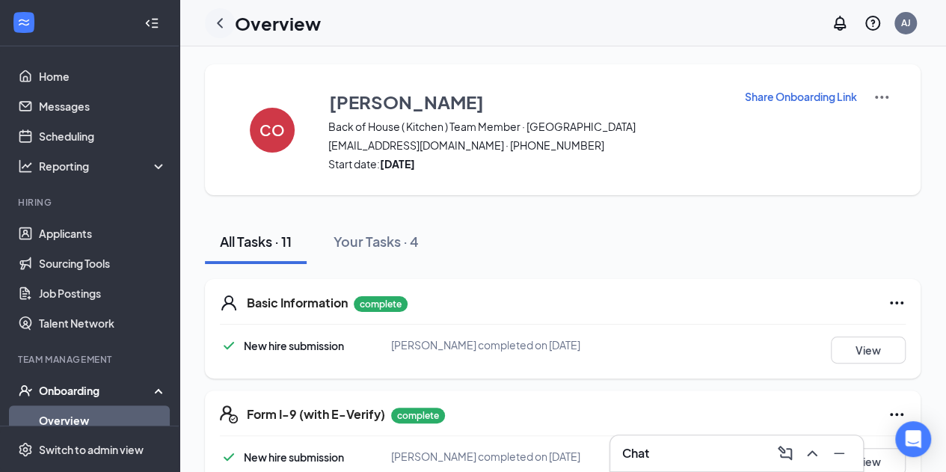
click at [214, 29] on icon "ChevronLeft" at bounding box center [220, 23] width 18 height 18
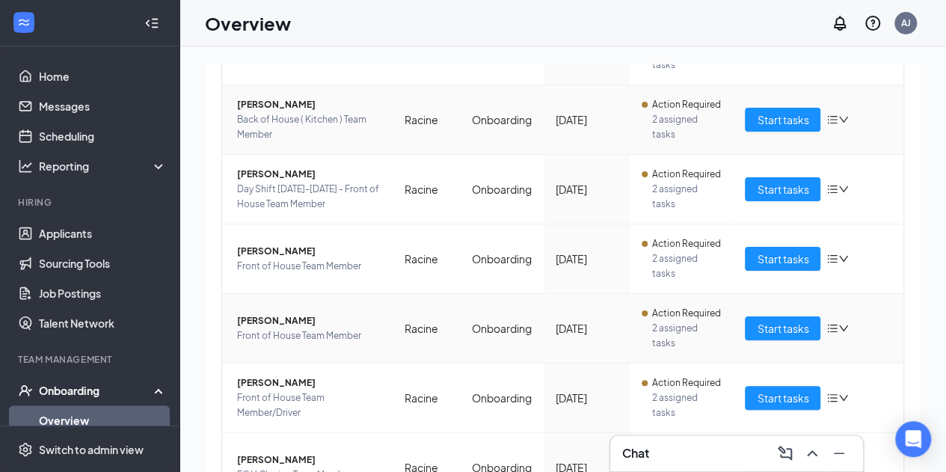
scroll to position [606, 0]
